Goal: Navigation & Orientation: Find specific page/section

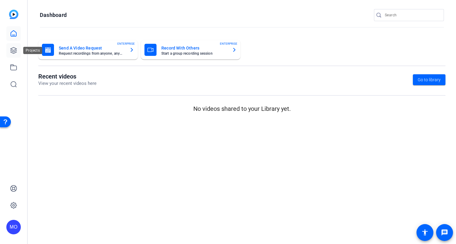
click at [13, 55] on link at bounding box center [13, 50] width 14 height 14
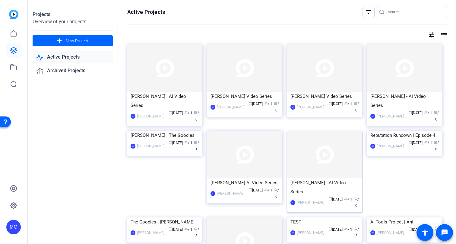
click at [326, 135] on img at bounding box center [324, 154] width 75 height 47
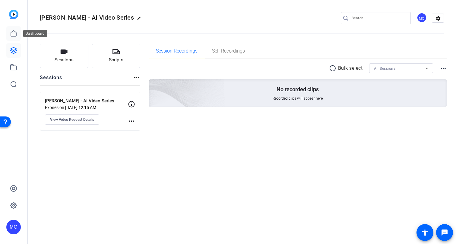
click at [11, 34] on icon at bounding box center [13, 33] width 5 height 6
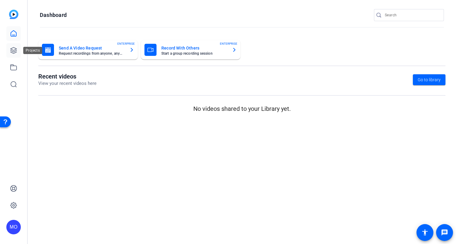
click at [16, 54] on link at bounding box center [13, 50] width 14 height 14
